Goal: Task Accomplishment & Management: Complete application form

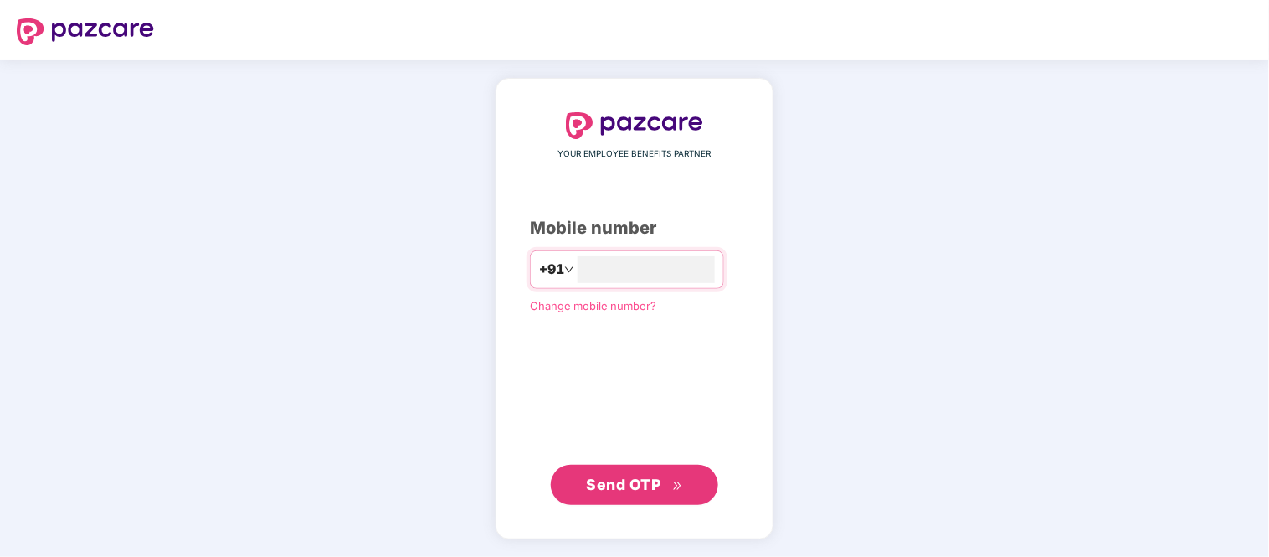
type input "**********"
click at [623, 475] on span "Send OTP" at bounding box center [624, 484] width 74 height 18
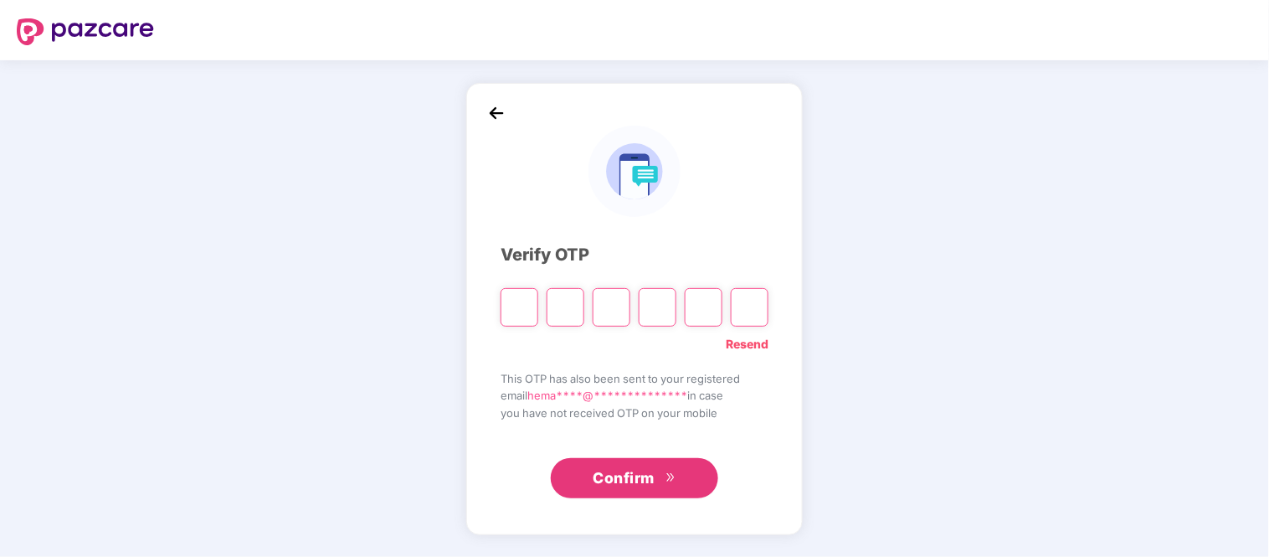
type input "*"
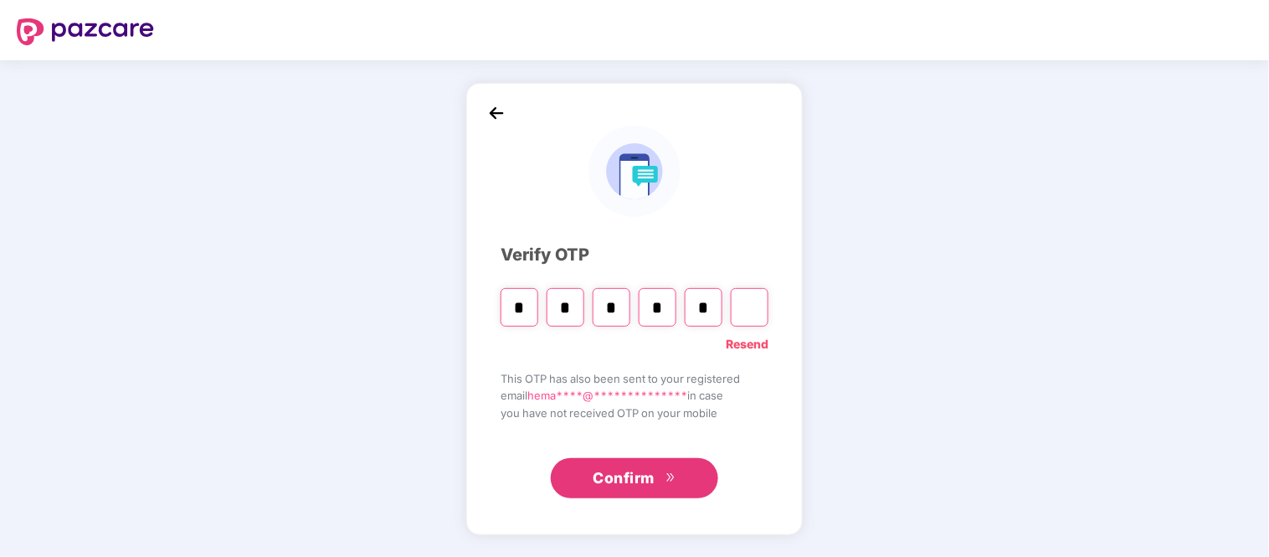
type input "*"
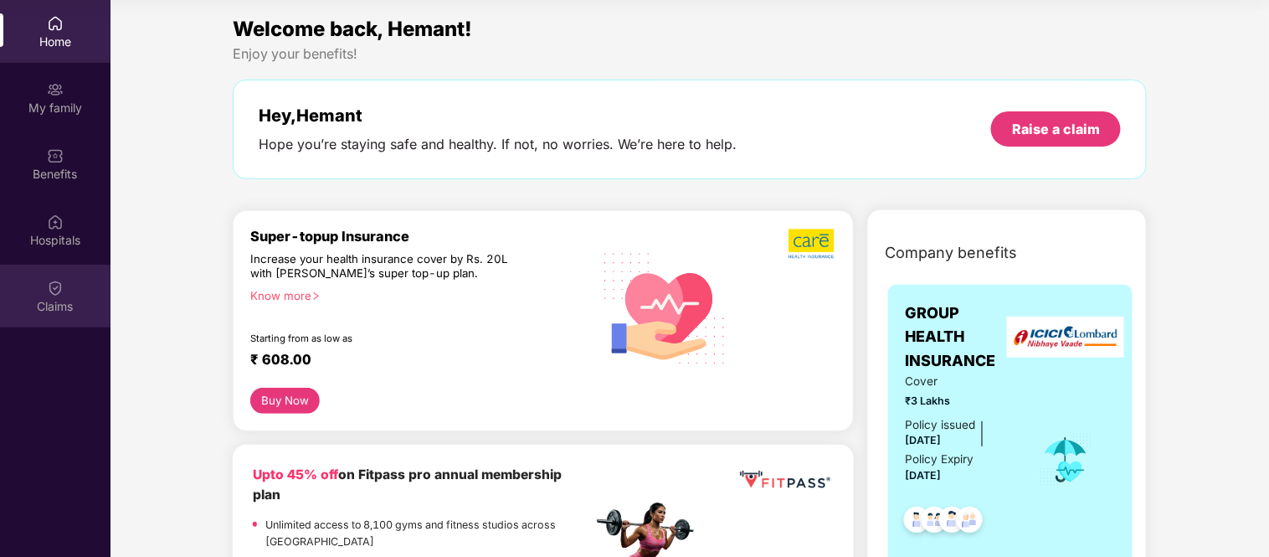
click at [31, 298] on div "Claims" at bounding box center [55, 306] width 110 height 17
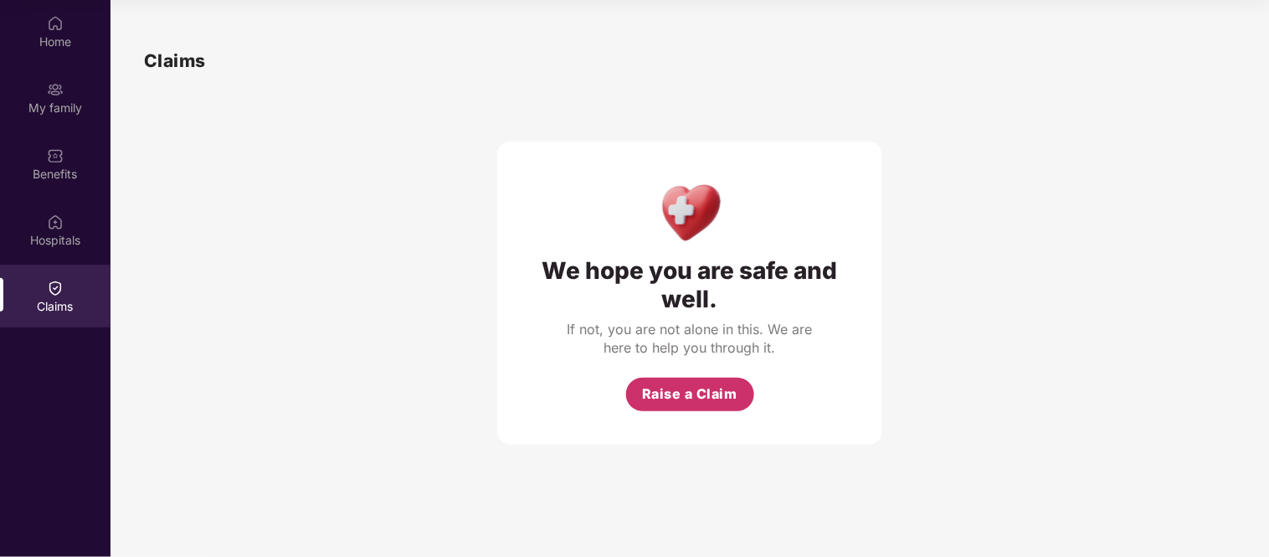
click at [672, 392] on span "Raise a Claim" at bounding box center [689, 393] width 95 height 21
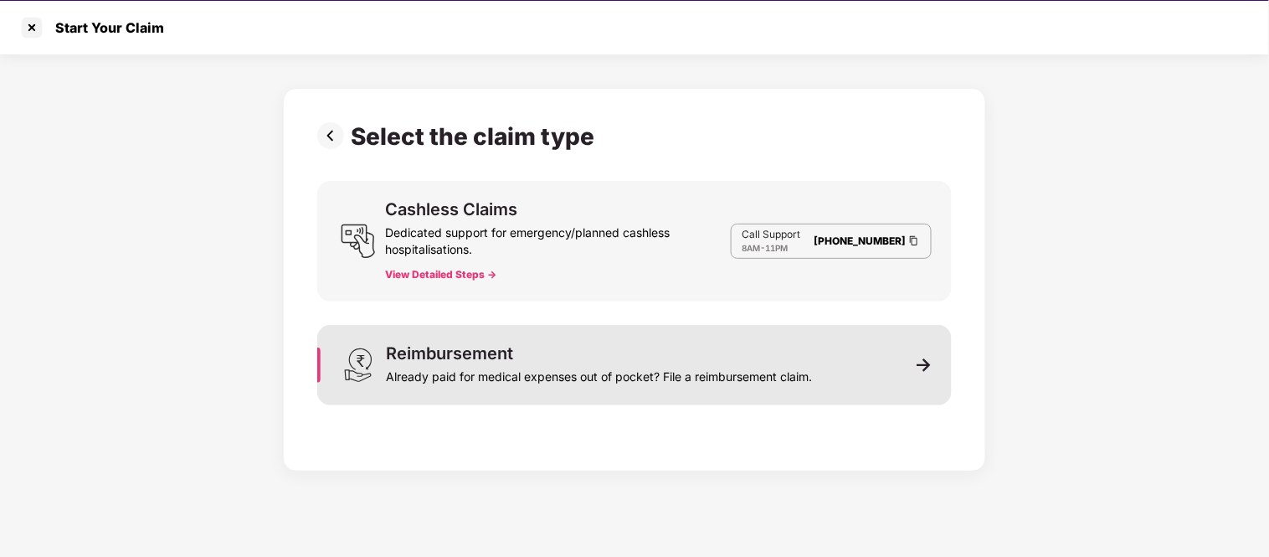
click at [459, 358] on div "Reimbursement" at bounding box center [449, 353] width 127 height 17
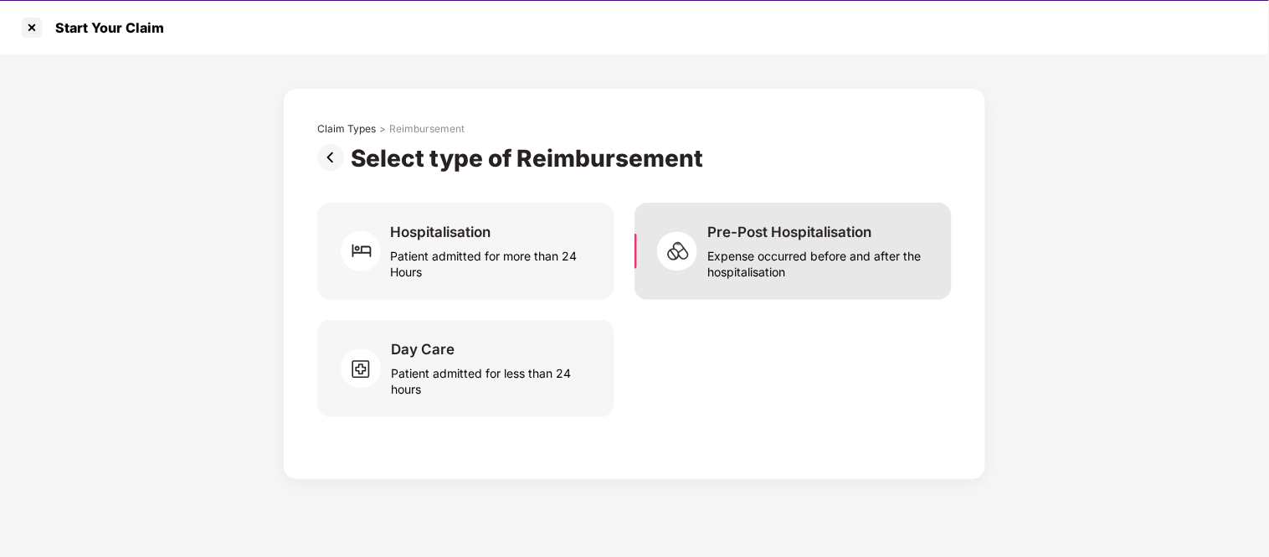
click at [698, 286] on div "Pre-Post Hospitalisation Expense occurred before and after the hospitalisation" at bounding box center [792, 251] width 317 height 97
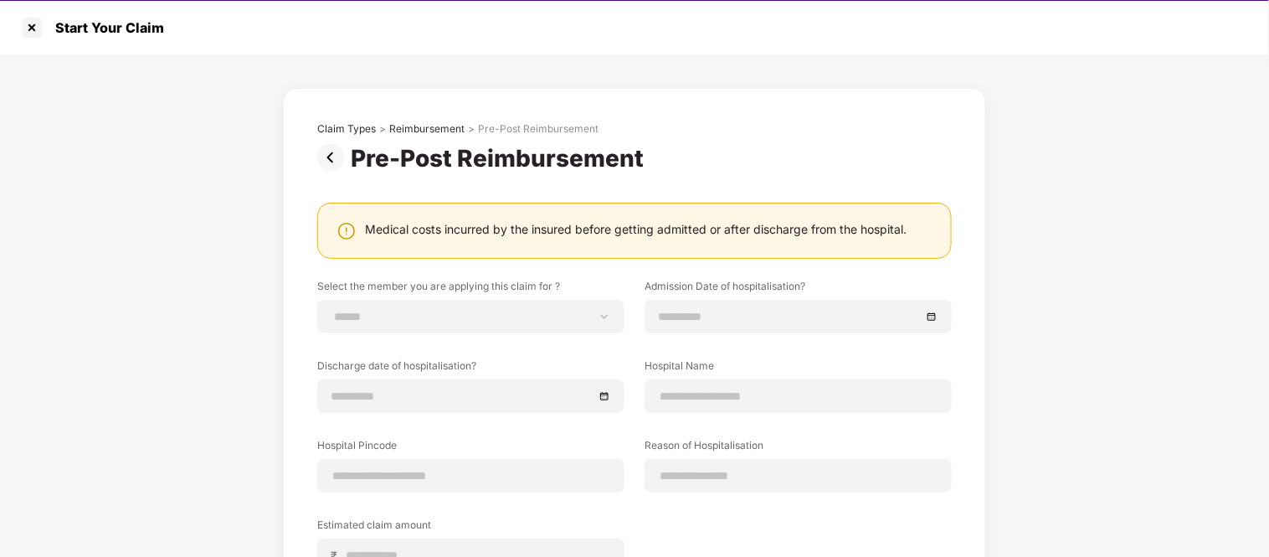
scroll to position [203, 0]
